Goal: Transaction & Acquisition: Obtain resource

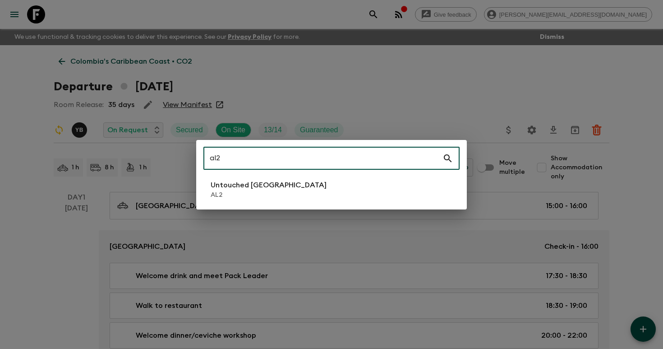
type input "al2"
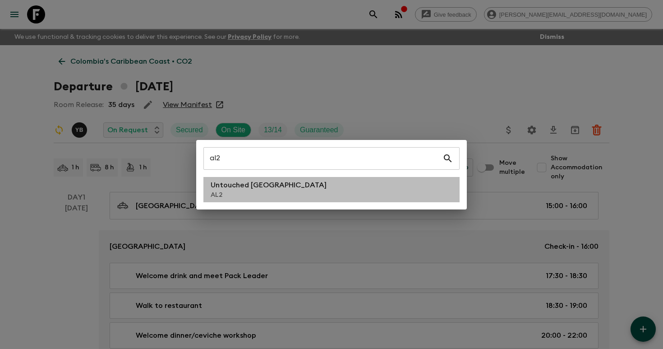
click at [278, 192] on li "Untouched [GEOGRAPHIC_DATA] AL2" at bounding box center [331, 189] width 256 height 25
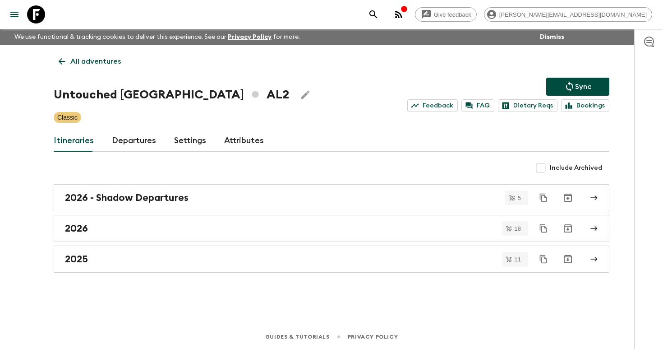
click at [134, 141] on link "Departures" at bounding box center [134, 141] width 44 height 22
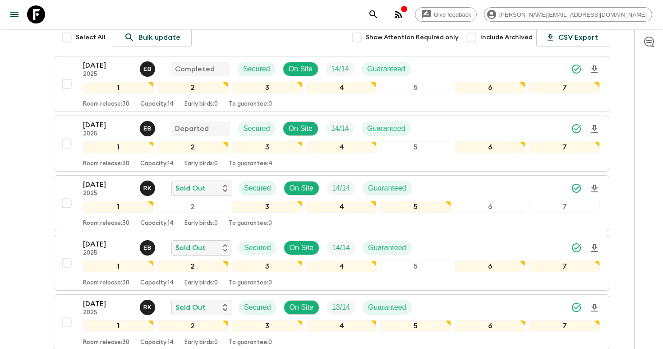
scroll to position [164, 0]
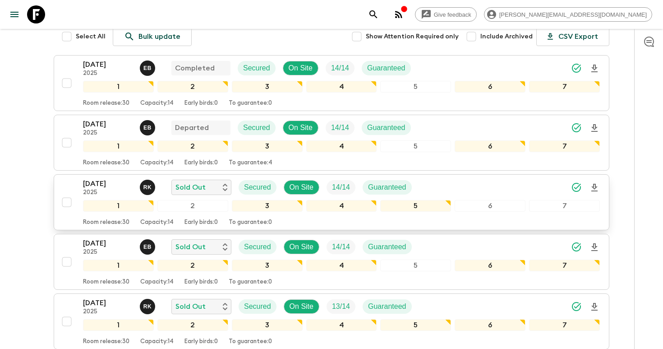
click at [594, 184] on icon "Download Onboarding" at bounding box center [594, 187] width 11 height 11
click at [379, 14] on icon "search adventures" at bounding box center [373, 14] width 11 height 11
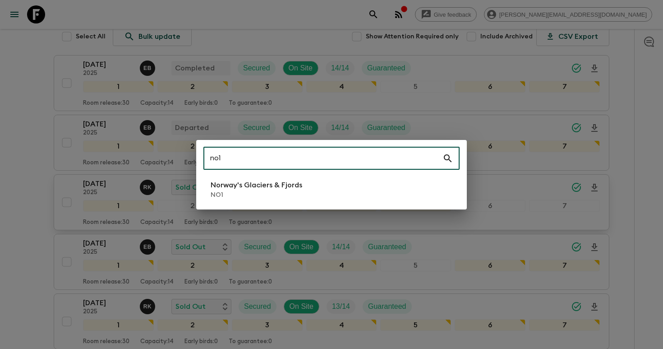
type input "no1"
click at [301, 195] on li "Norway's Glaciers & Fjords NO1" at bounding box center [331, 189] width 256 height 25
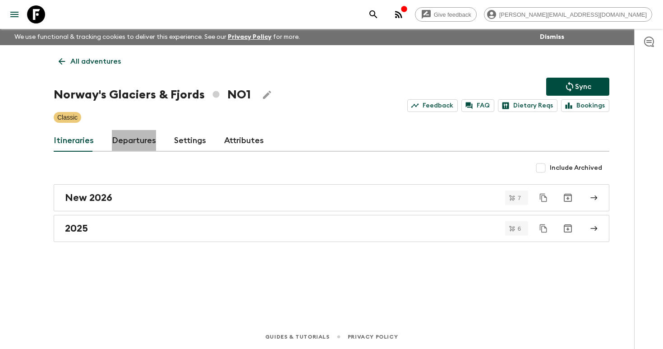
click at [130, 147] on link "Departures" at bounding box center [134, 141] width 44 height 22
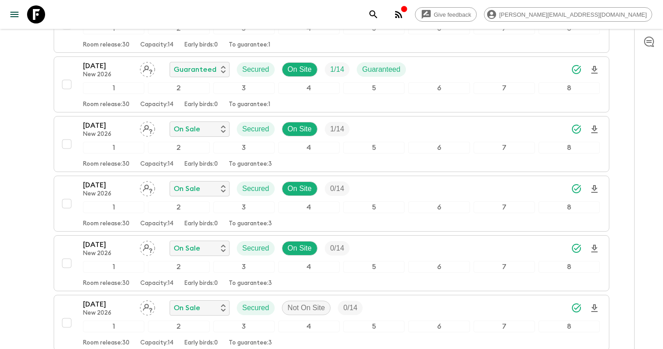
scroll to position [748, 0]
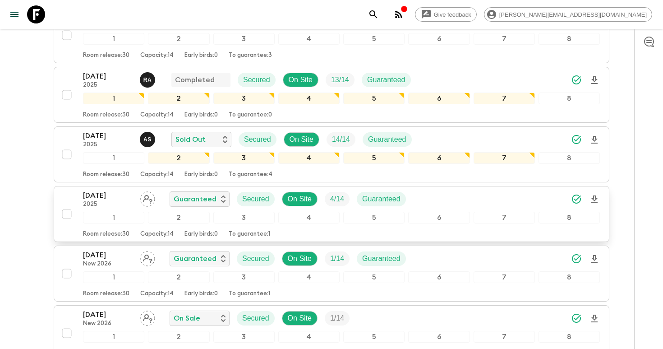
click at [600, 200] on button "[DATE] 2025 Guaranteed Secured On Site 4 / 14 Guaranteed 1 2 3 4 5 6 7 8 Room r…" at bounding box center [332, 214] width 556 height 56
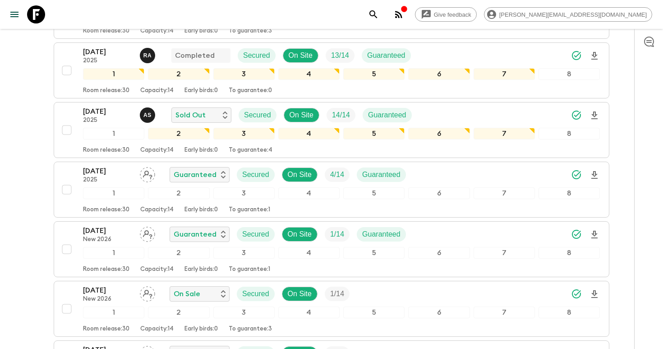
scroll to position [728, 0]
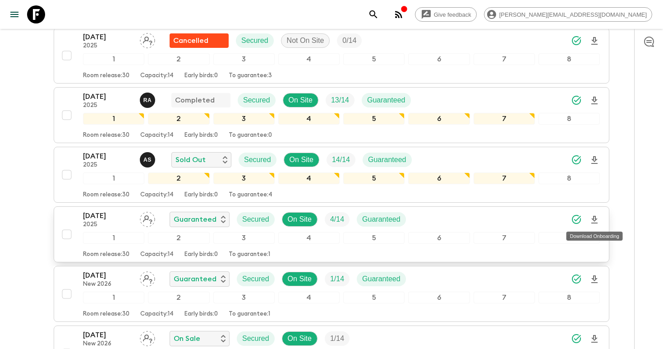
click at [595, 222] on icon "Download Onboarding" at bounding box center [594, 220] width 6 height 8
